Goal: Information Seeking & Learning: Learn about a topic

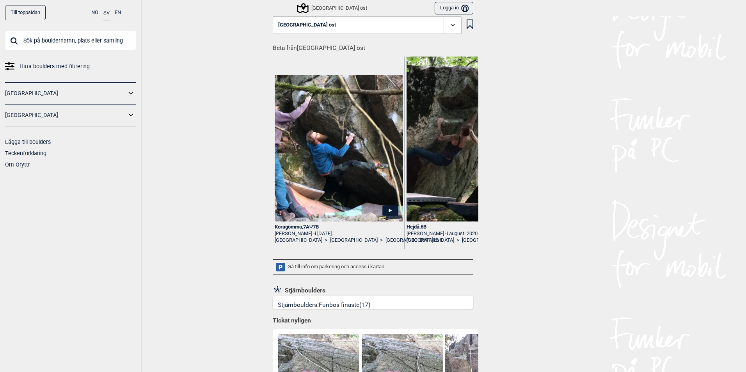
click at [69, 114] on link "[GEOGRAPHIC_DATA]" at bounding box center [65, 115] width 121 height 11
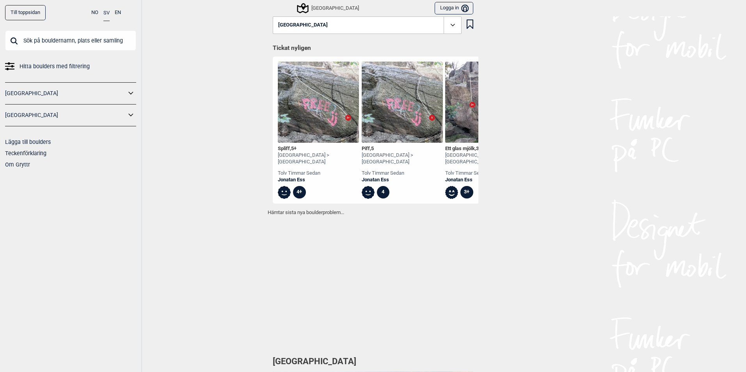
click at [130, 114] on icon at bounding box center [131, 115] width 10 height 11
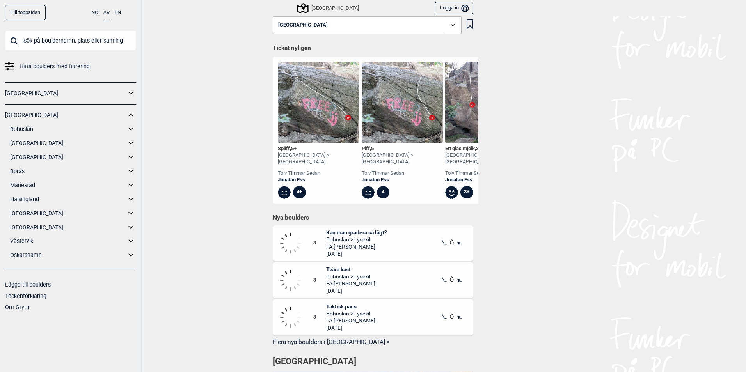
click at [130, 213] on icon at bounding box center [131, 213] width 10 height 11
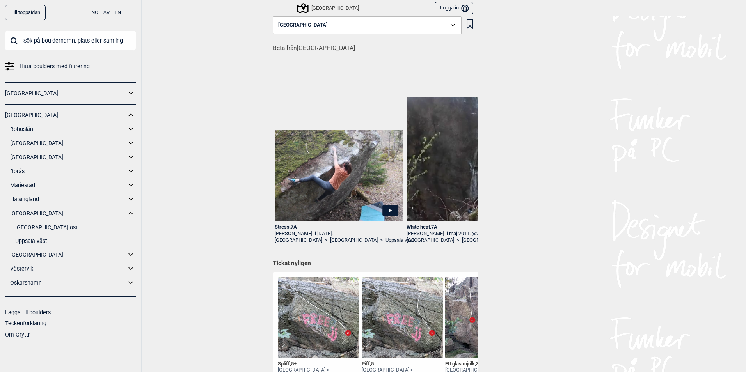
click at [38, 227] on link "[GEOGRAPHIC_DATA] öst" at bounding box center [75, 227] width 121 height 11
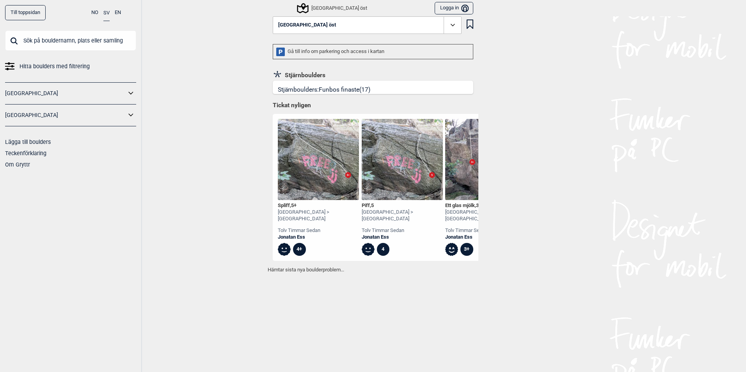
click at [131, 115] on icon at bounding box center [131, 115] width 10 height 11
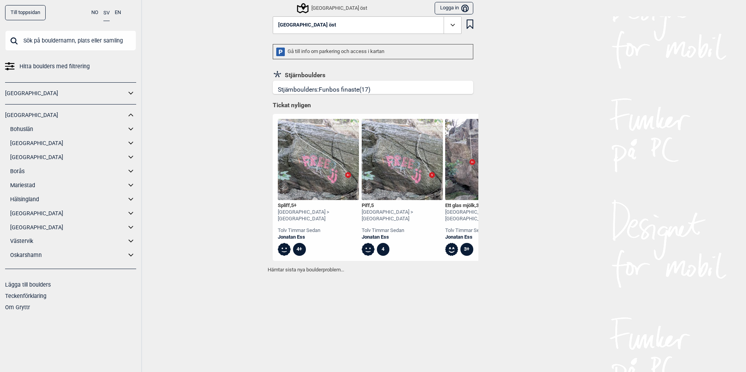
click at [126, 213] on icon at bounding box center [131, 213] width 10 height 11
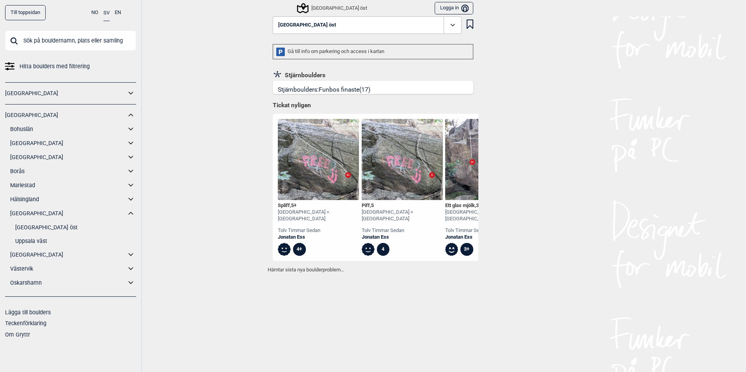
click at [36, 242] on link "Uppsala väst" at bounding box center [75, 241] width 121 height 11
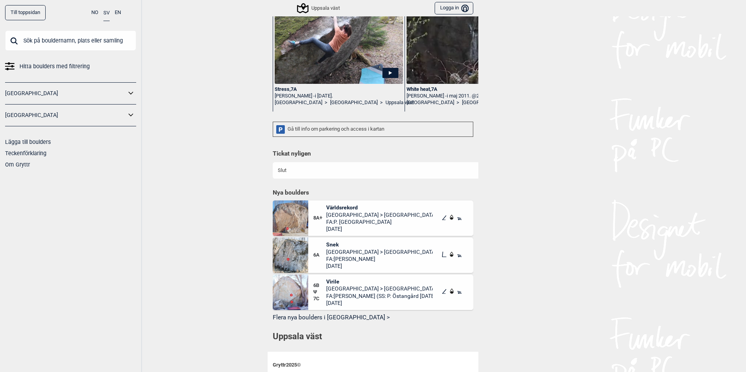
scroll to position [156, 0]
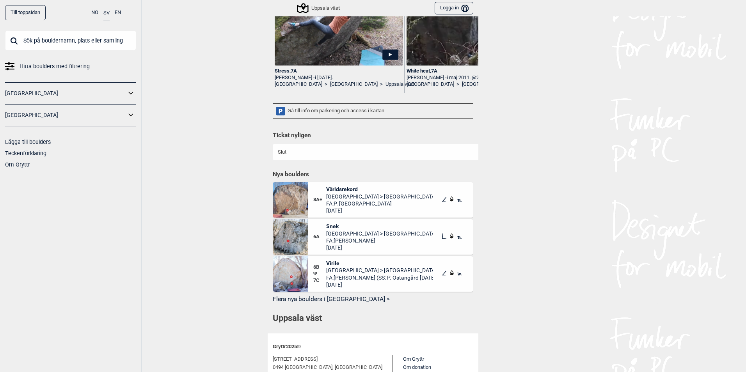
click at [290, 206] on img at bounding box center [291, 200] width 36 height 36
click at [346, 200] on span "[GEOGRAPHIC_DATA] > [GEOGRAPHIC_DATA] v" at bounding box center [379, 196] width 107 height 7
click at [343, 190] on div "8A+ Världsrekord [GEOGRAPHIC_DATA] > [GEOGRAPHIC_DATA] v FA: P. Östangård [DATE]" at bounding box center [390, 200] width 165 height 36
click at [341, 193] on span "Världsrekord" at bounding box center [379, 189] width 107 height 7
click at [350, 281] on span "FA: [PERSON_NAME] (SS: P. Östangård [DATE])" at bounding box center [379, 277] width 107 height 7
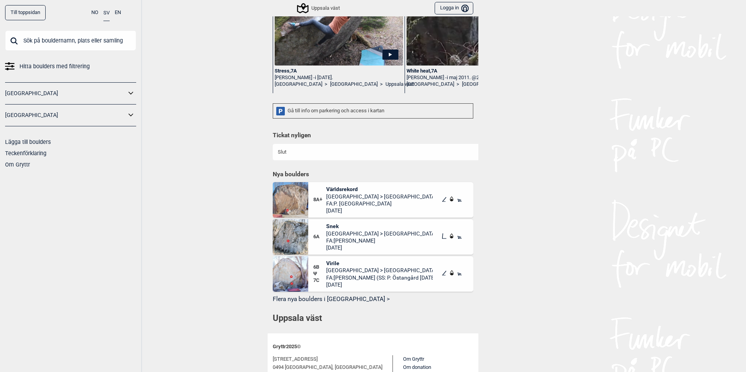
click at [326, 267] on span "Virile" at bounding box center [379, 263] width 107 height 7
click at [298, 306] on button "Flera nya boulders i [GEOGRAPHIC_DATA] >" at bounding box center [373, 299] width 201 height 12
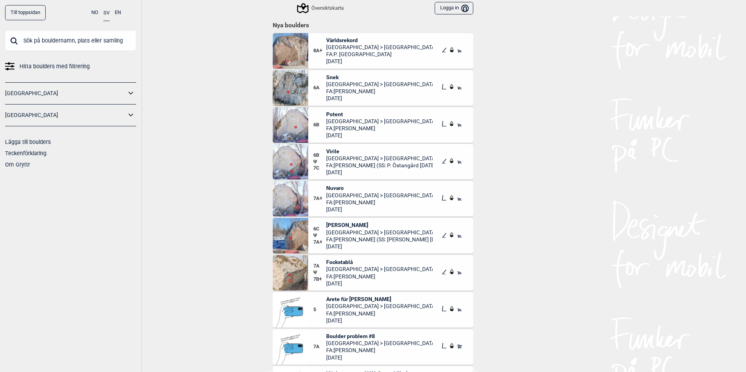
click at [300, 120] on img at bounding box center [291, 125] width 36 height 36
click at [332, 113] on span "Potent" at bounding box center [379, 114] width 107 height 7
click at [442, 125] on icon at bounding box center [442, 123] width 1 height 5
click at [297, 125] on img at bounding box center [291, 125] width 36 height 36
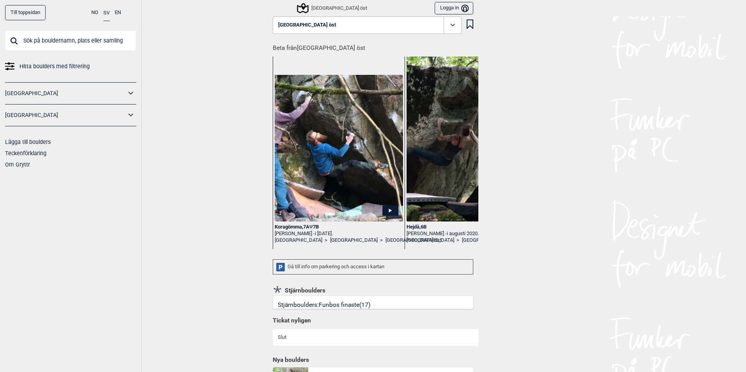
click at [112, 115] on link "[GEOGRAPHIC_DATA]" at bounding box center [65, 115] width 121 height 11
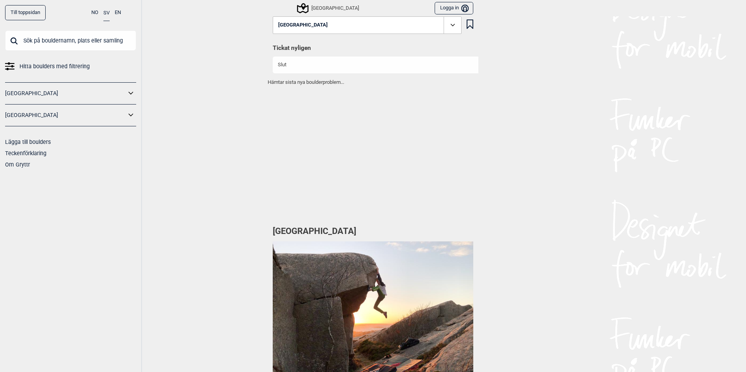
click at [127, 110] on icon at bounding box center [131, 115] width 10 height 11
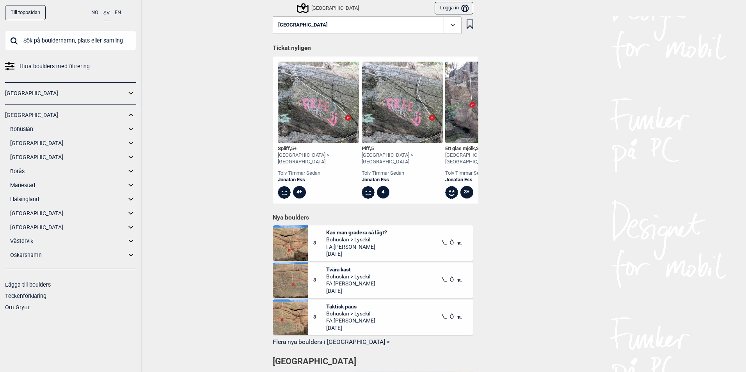
click at [129, 212] on icon at bounding box center [131, 213] width 10 height 11
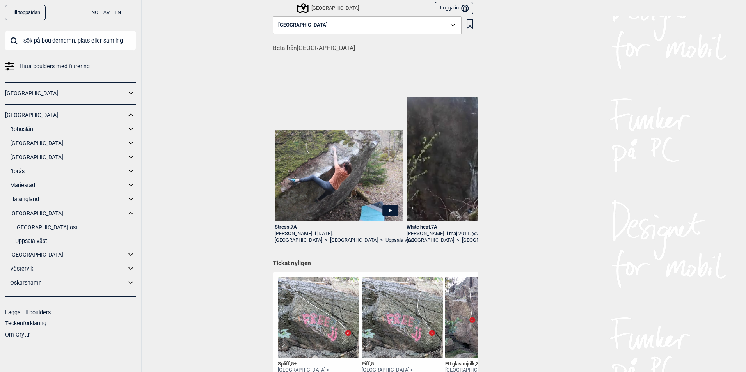
click at [39, 229] on link "[GEOGRAPHIC_DATA] öst" at bounding box center [75, 227] width 121 height 11
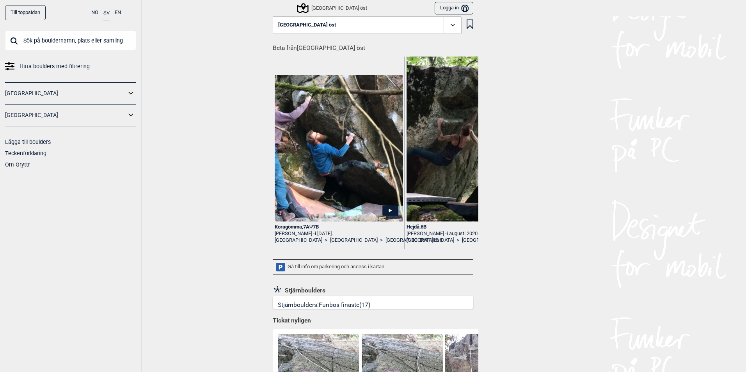
click at [128, 114] on icon at bounding box center [131, 115] width 10 height 11
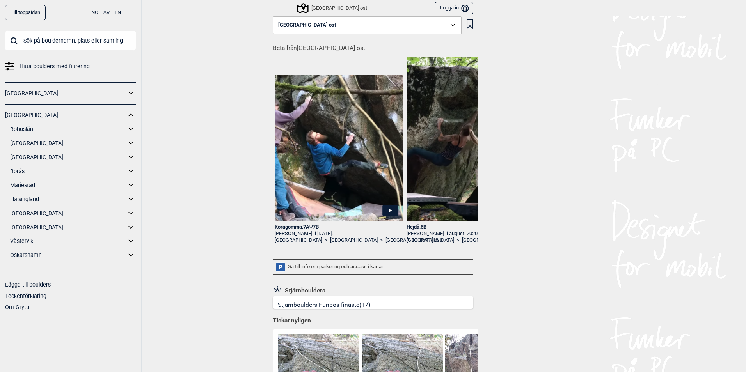
click at [130, 211] on icon at bounding box center [131, 213] width 10 height 11
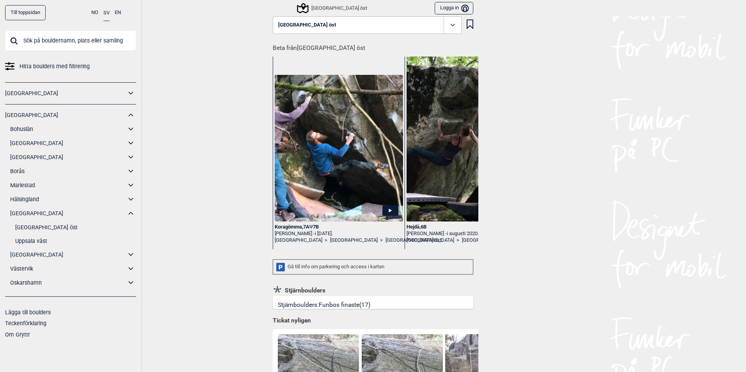
click at [41, 240] on link "Uppsala väst" at bounding box center [75, 241] width 121 height 11
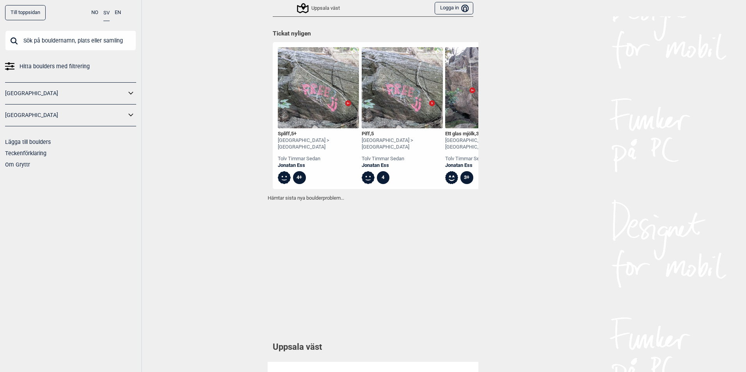
scroll to position [212, 0]
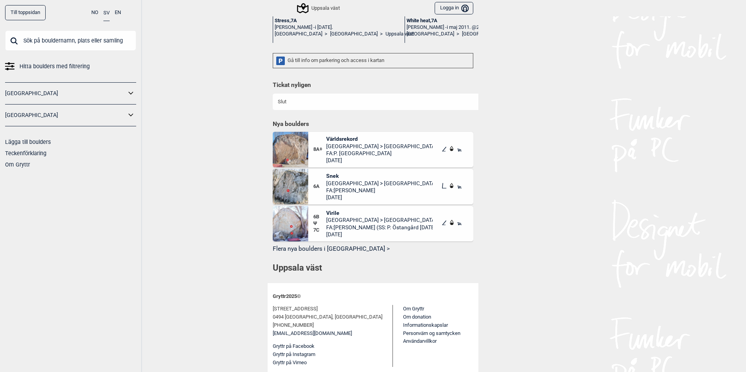
drag, startPoint x: 330, startPoint y: 176, endPoint x: 222, endPoint y: 192, distance: 109.0
click at [222, 192] on div "Till toppsidan NO SV EN Hitta boulders med filtrering [GEOGRAPHIC_DATA] [GEOGRA…" at bounding box center [373, 186] width 746 height 372
drag, startPoint x: 333, startPoint y: 221, endPoint x: 284, endPoint y: 224, distance: 48.9
click at [327, 248] on button "Flera nya boulders i [GEOGRAPHIC_DATA] >" at bounding box center [373, 249] width 201 height 12
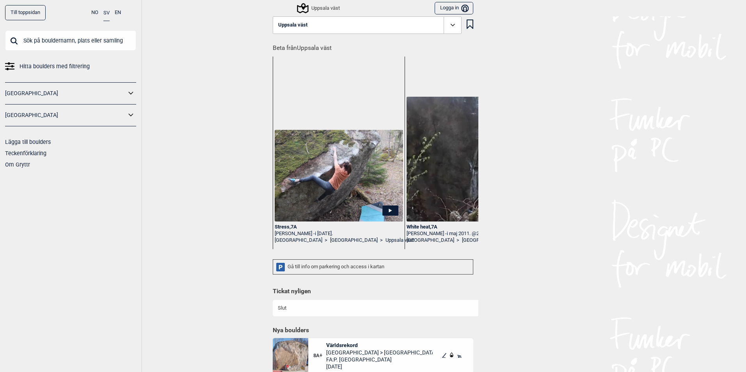
click at [295, 232] on div "[PERSON_NAME] - i [DATE]." at bounding box center [339, 234] width 128 height 7
click at [285, 227] on div "Stress , 7A" at bounding box center [339, 227] width 128 height 7
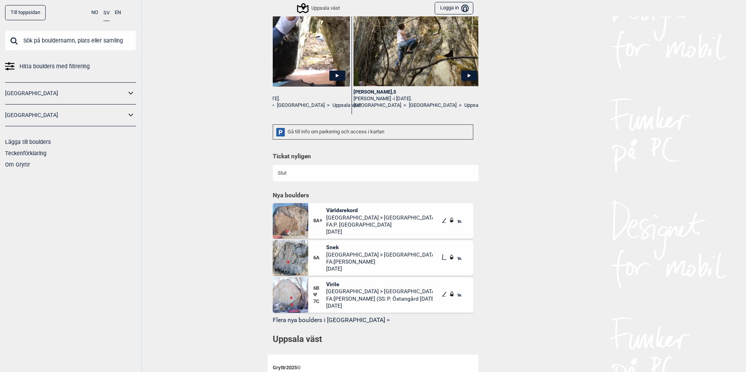
scroll to position [134, 0]
click at [11, 66] on icon at bounding box center [9, 66] width 9 height 9
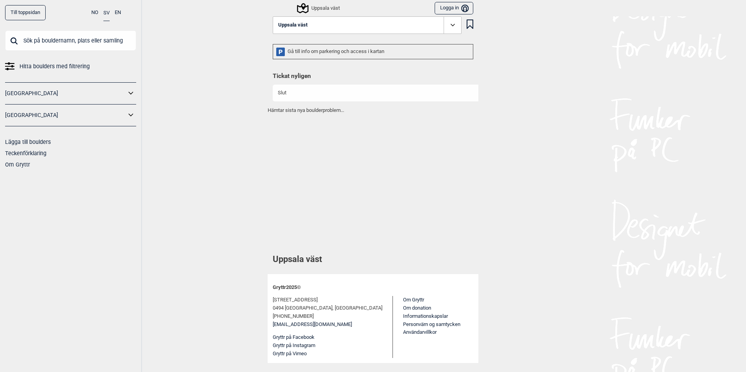
click at [454, 28] on icon at bounding box center [452, 25] width 9 height 9
